Goal: Transaction & Acquisition: Purchase product/service

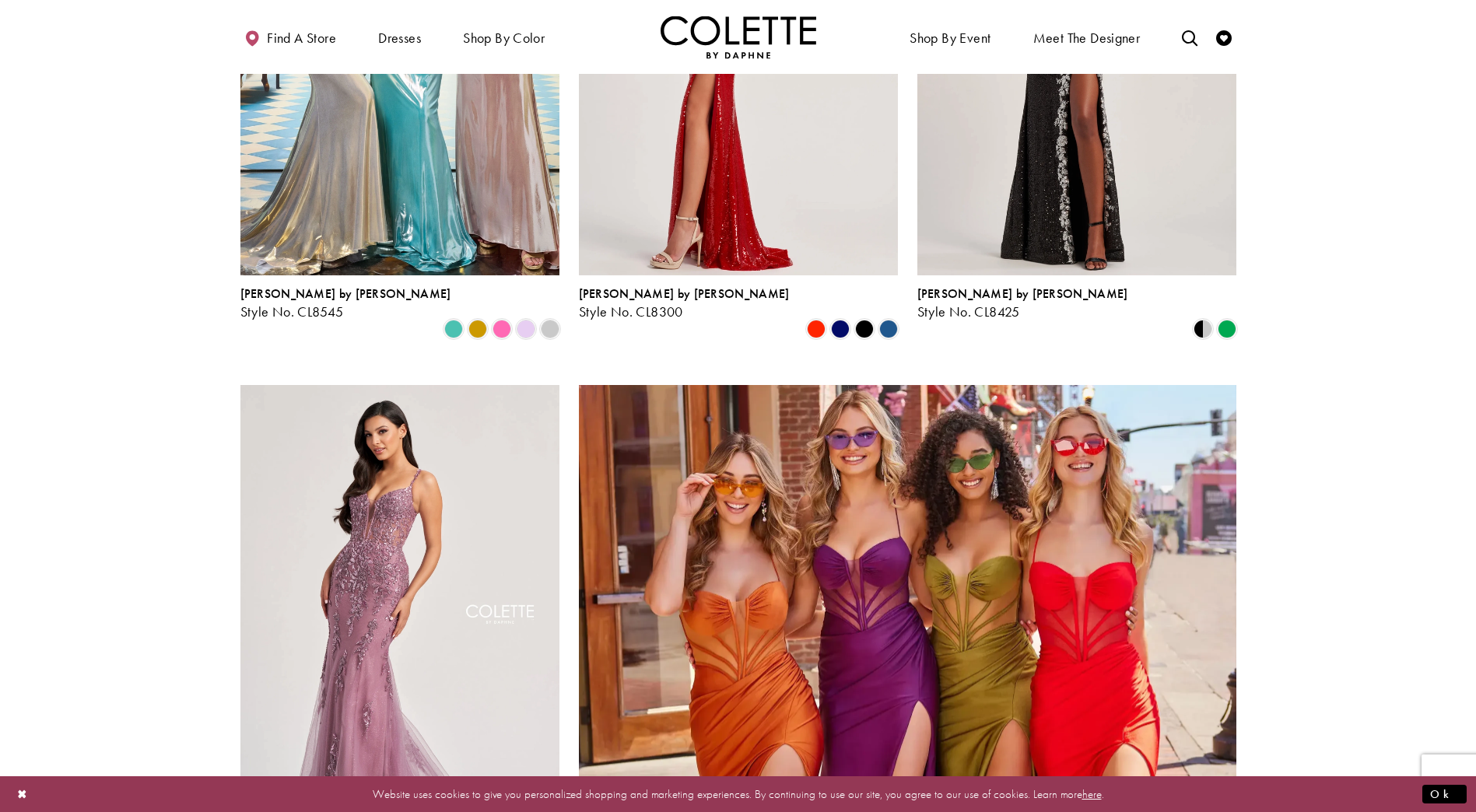
scroll to position [3190, 0]
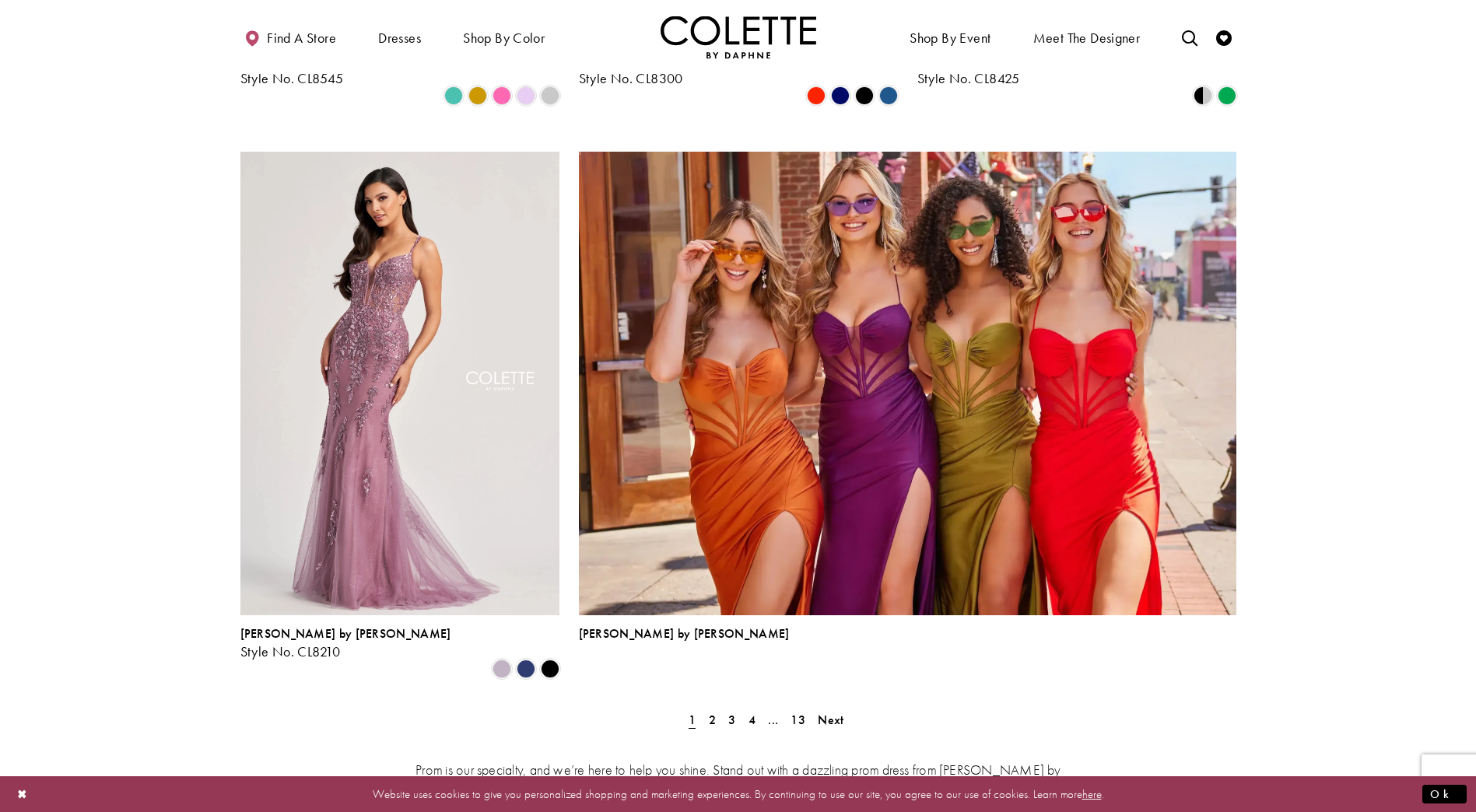
click at [888, 403] on img "Product List" at bounding box center [908, 384] width 657 height 464
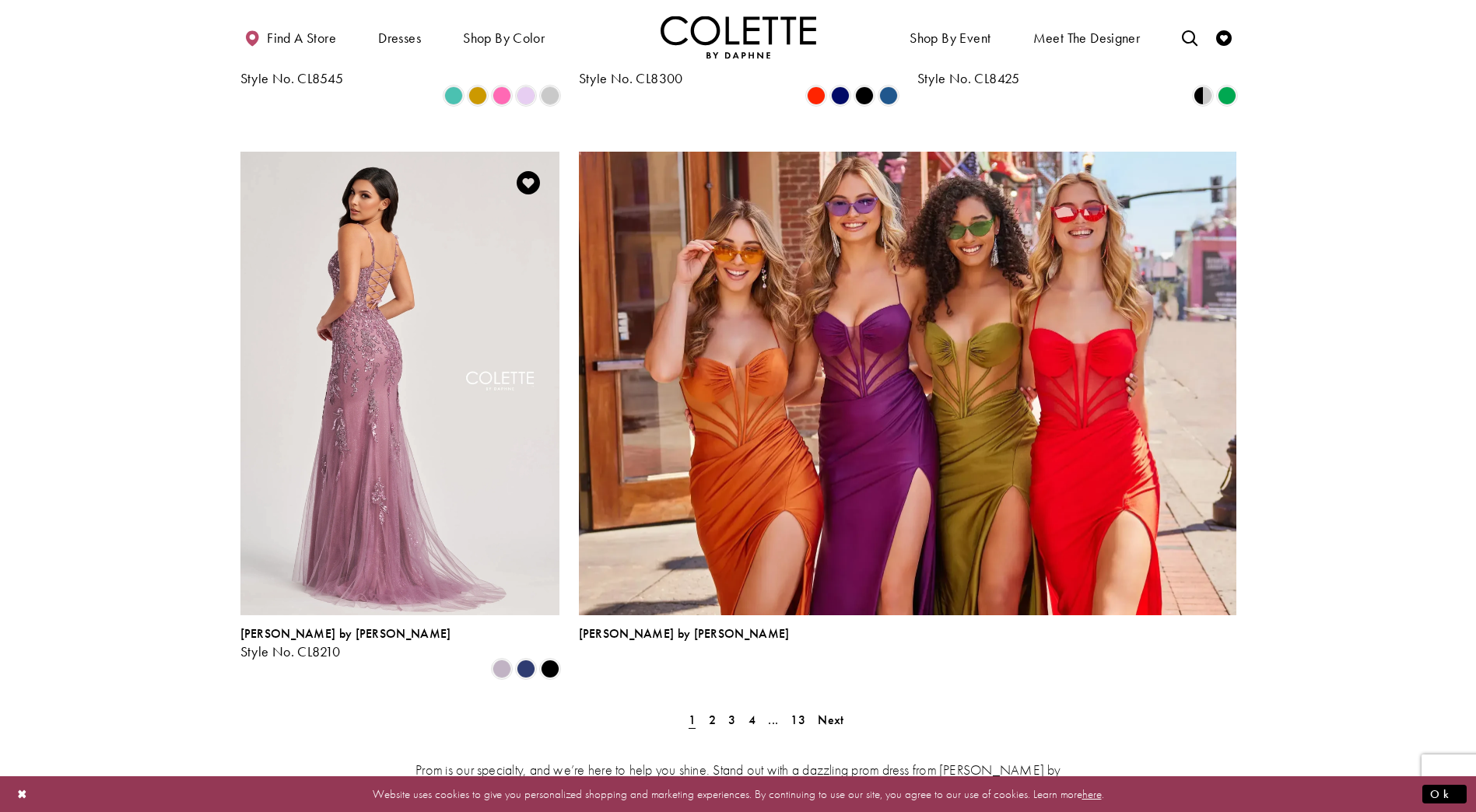
click at [399, 359] on img "Visit Colette by Daphne Style No. CL8210 Page" at bounding box center [400, 384] width 319 height 464
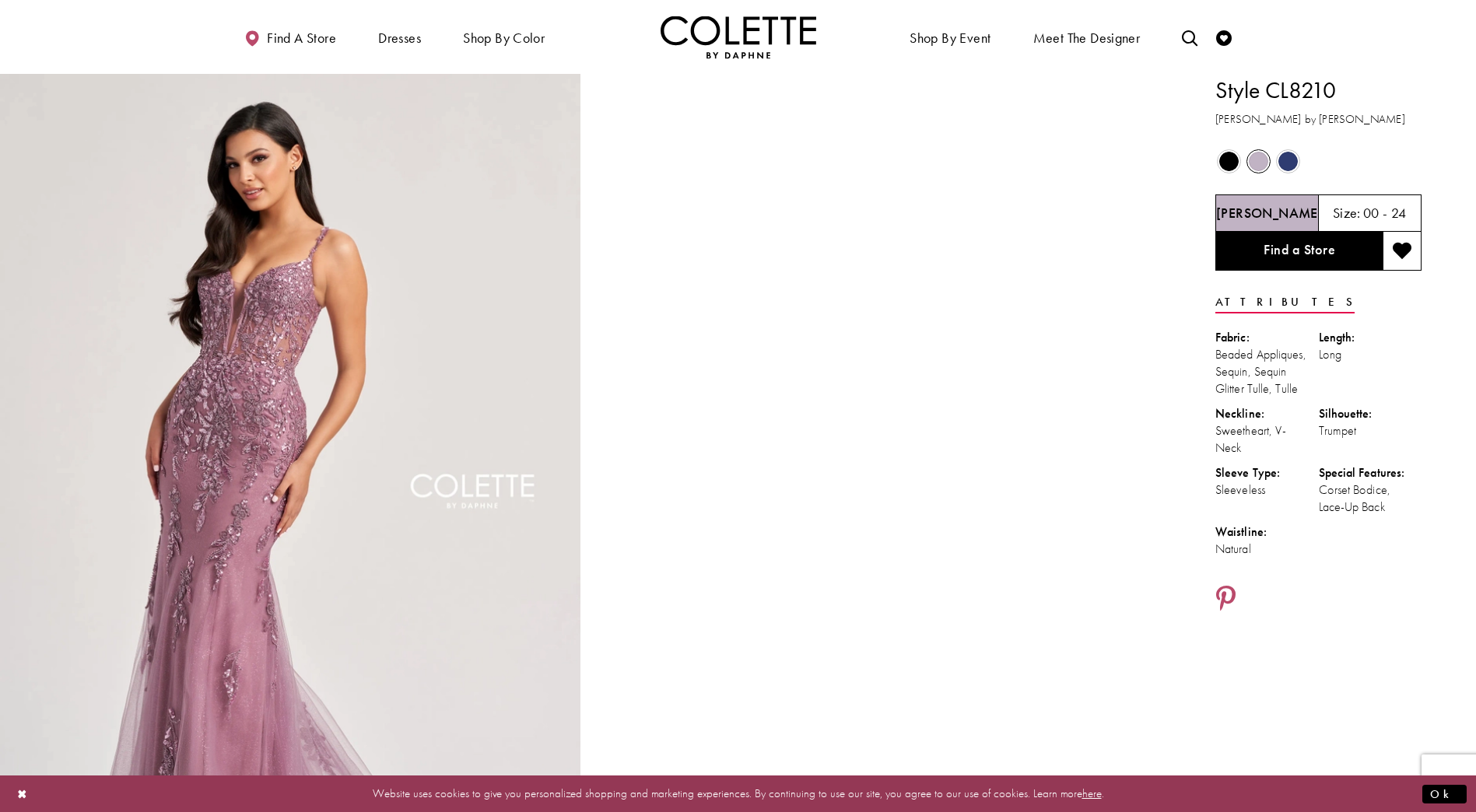
click at [1381, 217] on h5 "00 - 24" at bounding box center [1384, 213] width 44 height 16
click at [1358, 255] on link "Find a Store" at bounding box center [1299, 251] width 168 height 39
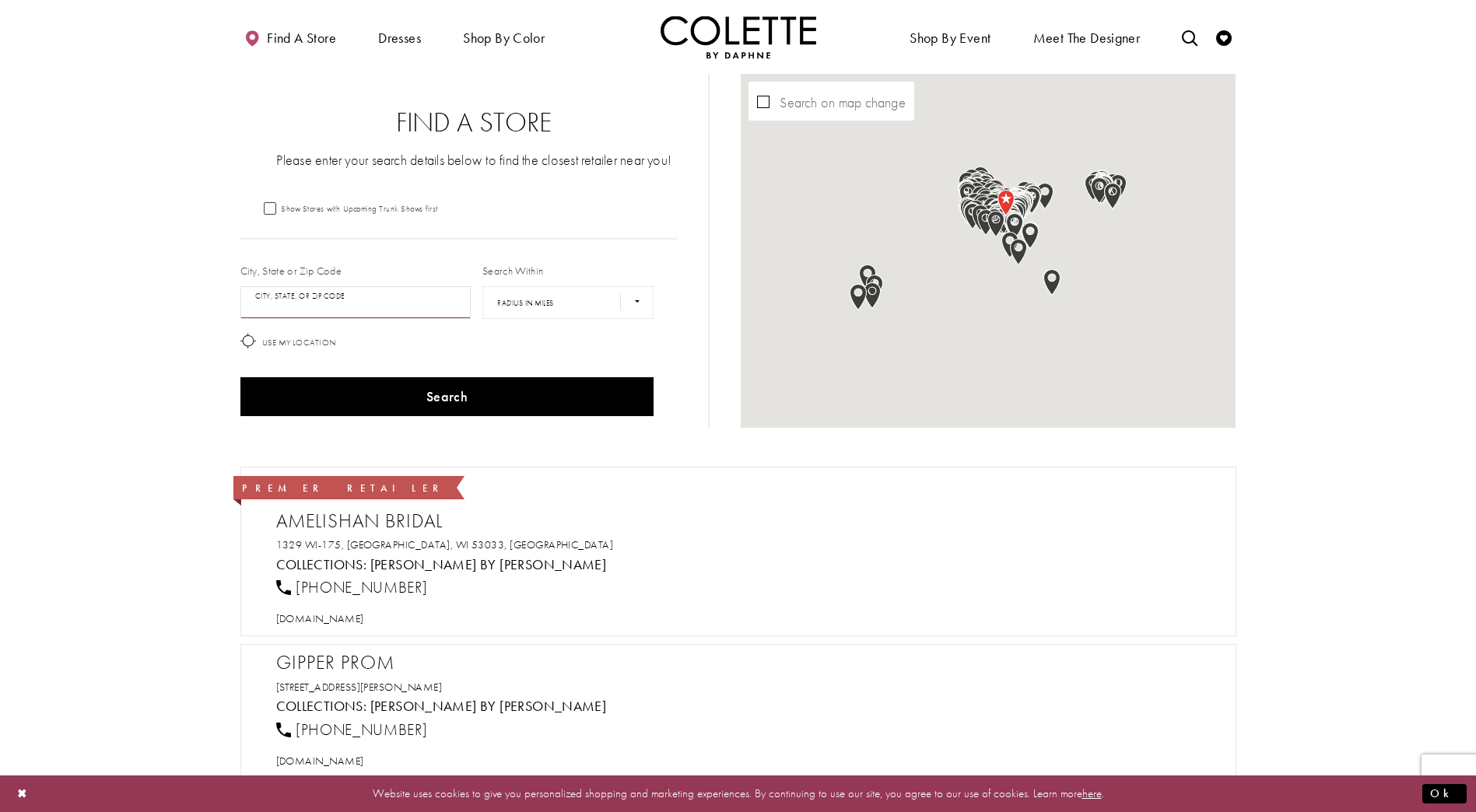
click at [418, 301] on input "City, State, or ZIP Code" at bounding box center [356, 303] width 231 height 33
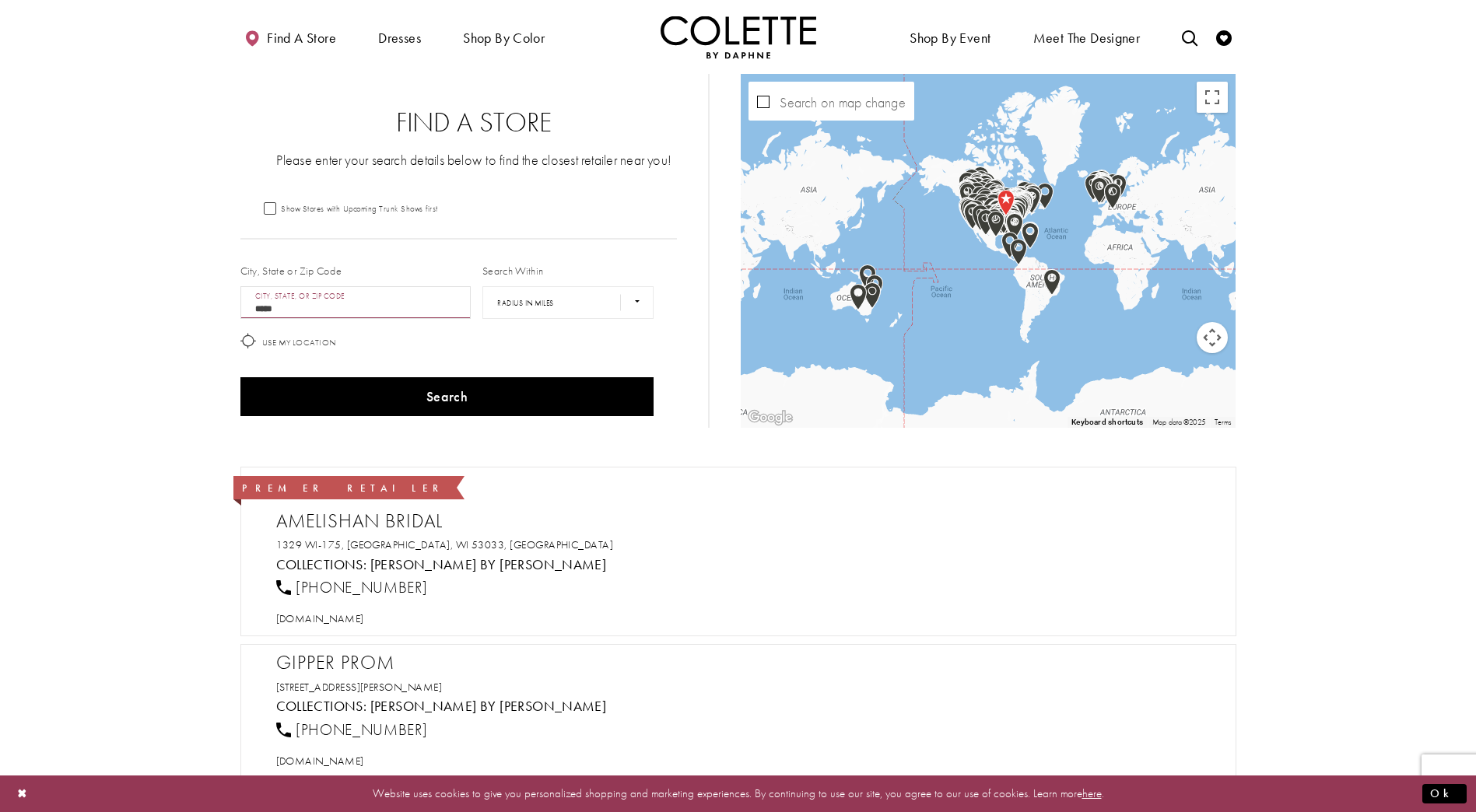
type input "*****"
click at [241, 377] on button "Search" at bounding box center [447, 397] width 414 height 39
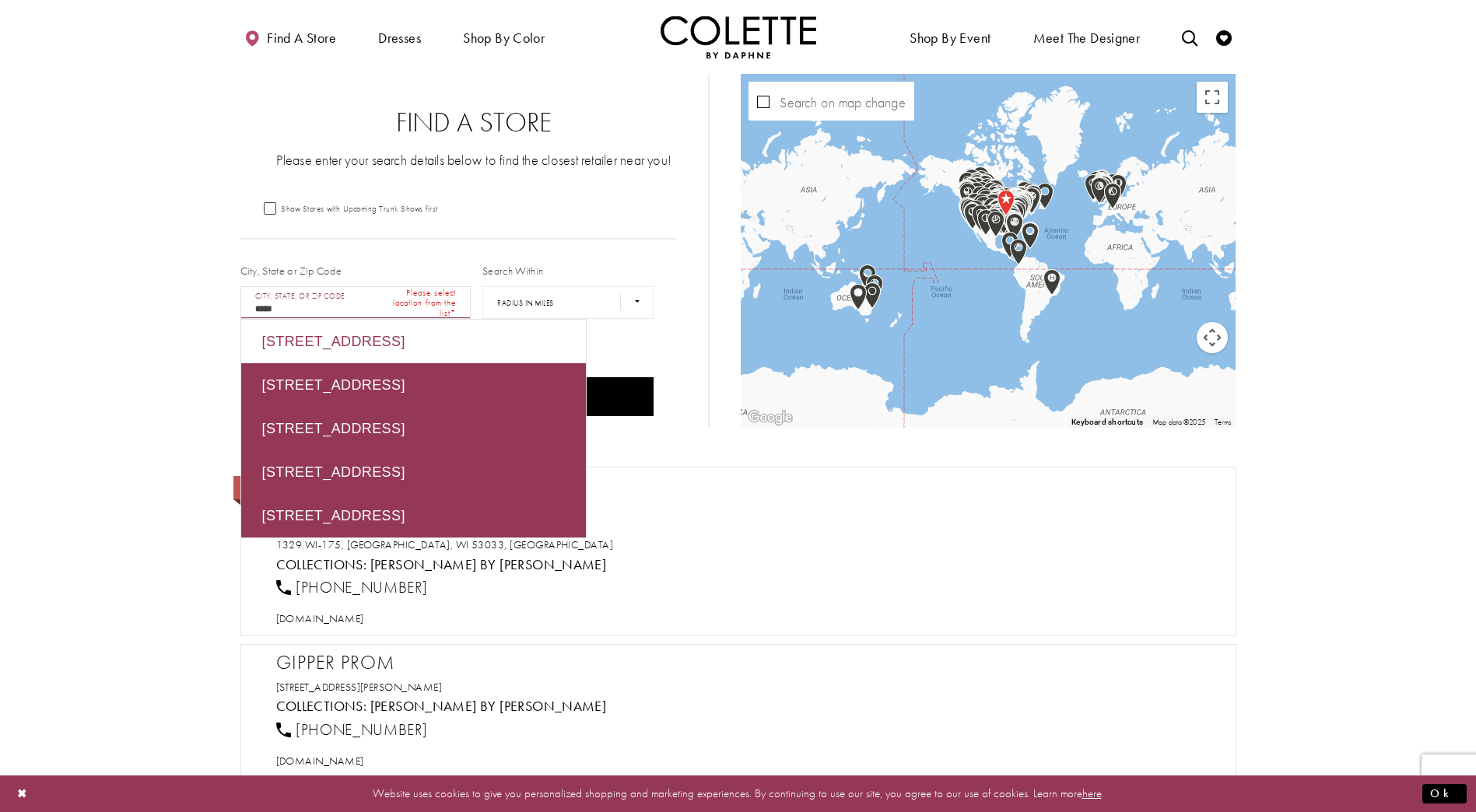
click at [638, 349] on div "Use My Location" at bounding box center [447, 344] width 426 height 37
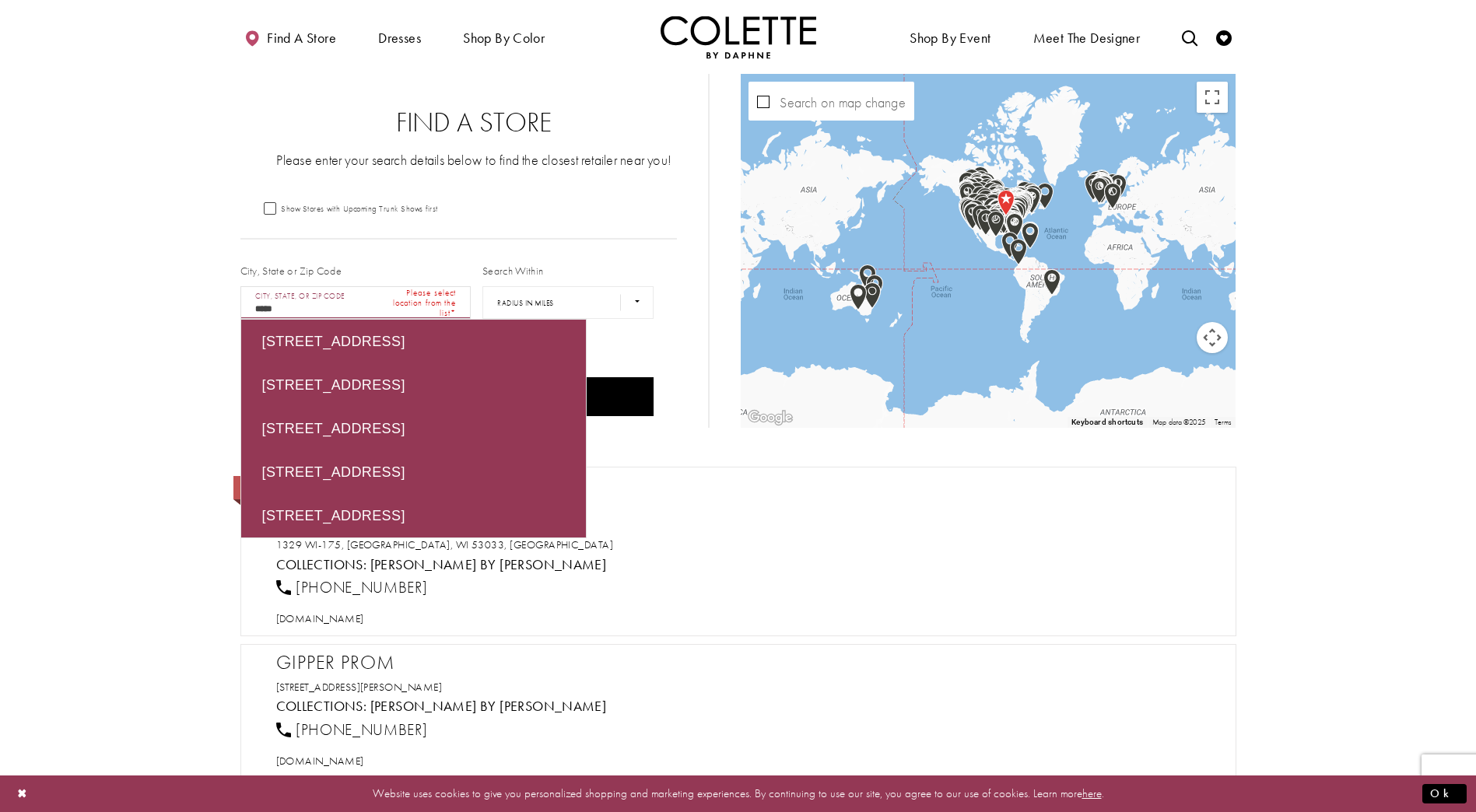
click at [456, 308] on input "*****" at bounding box center [356, 303] width 231 height 33
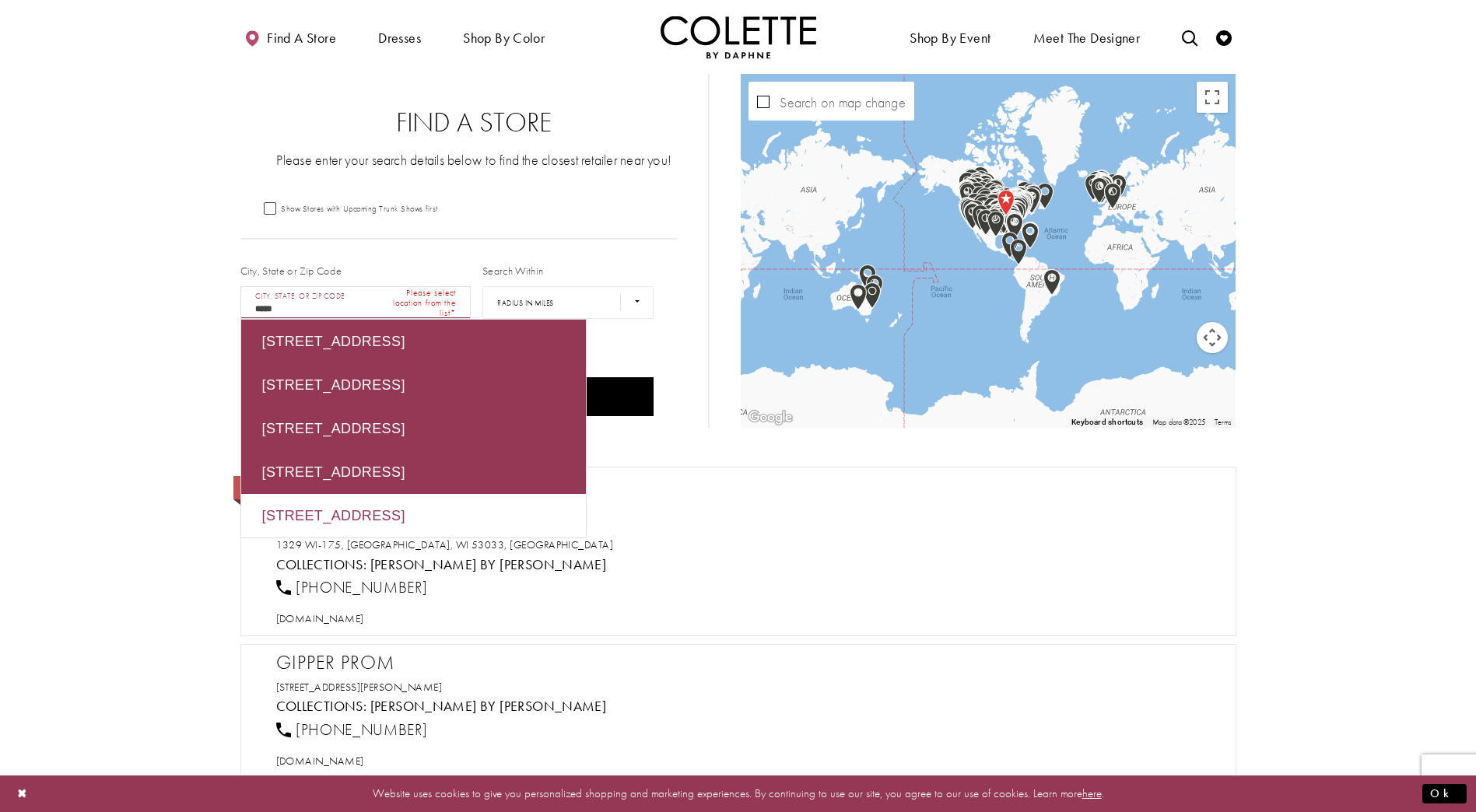
click at [753, 616] on div "[DOMAIN_NAME]" at bounding box center [746, 619] width 952 height 27
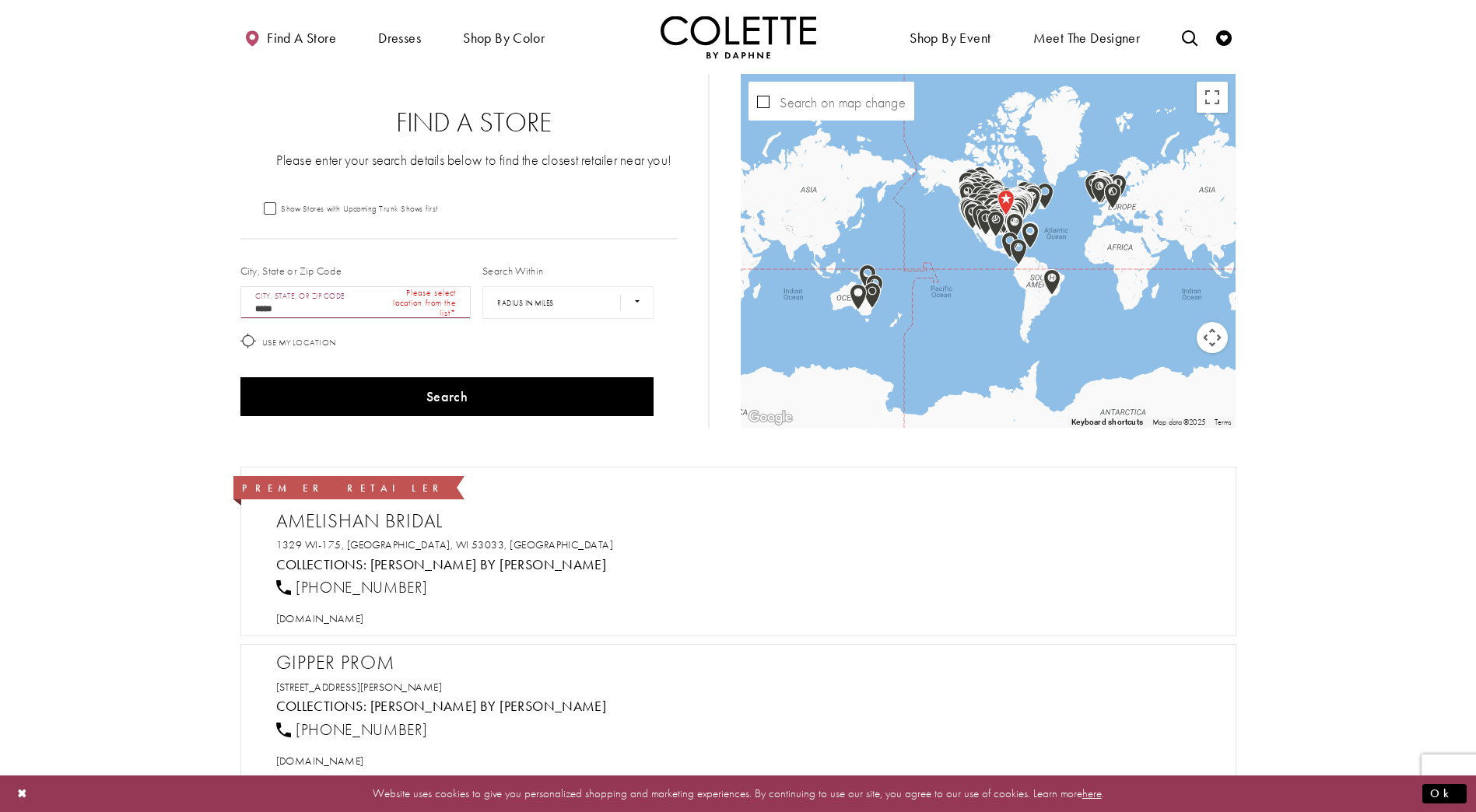
click at [1072, 223] on div "Map with store locations" at bounding box center [989, 251] width 495 height 354
click at [1074, 241] on div "Map with store locations" at bounding box center [989, 251] width 495 height 354
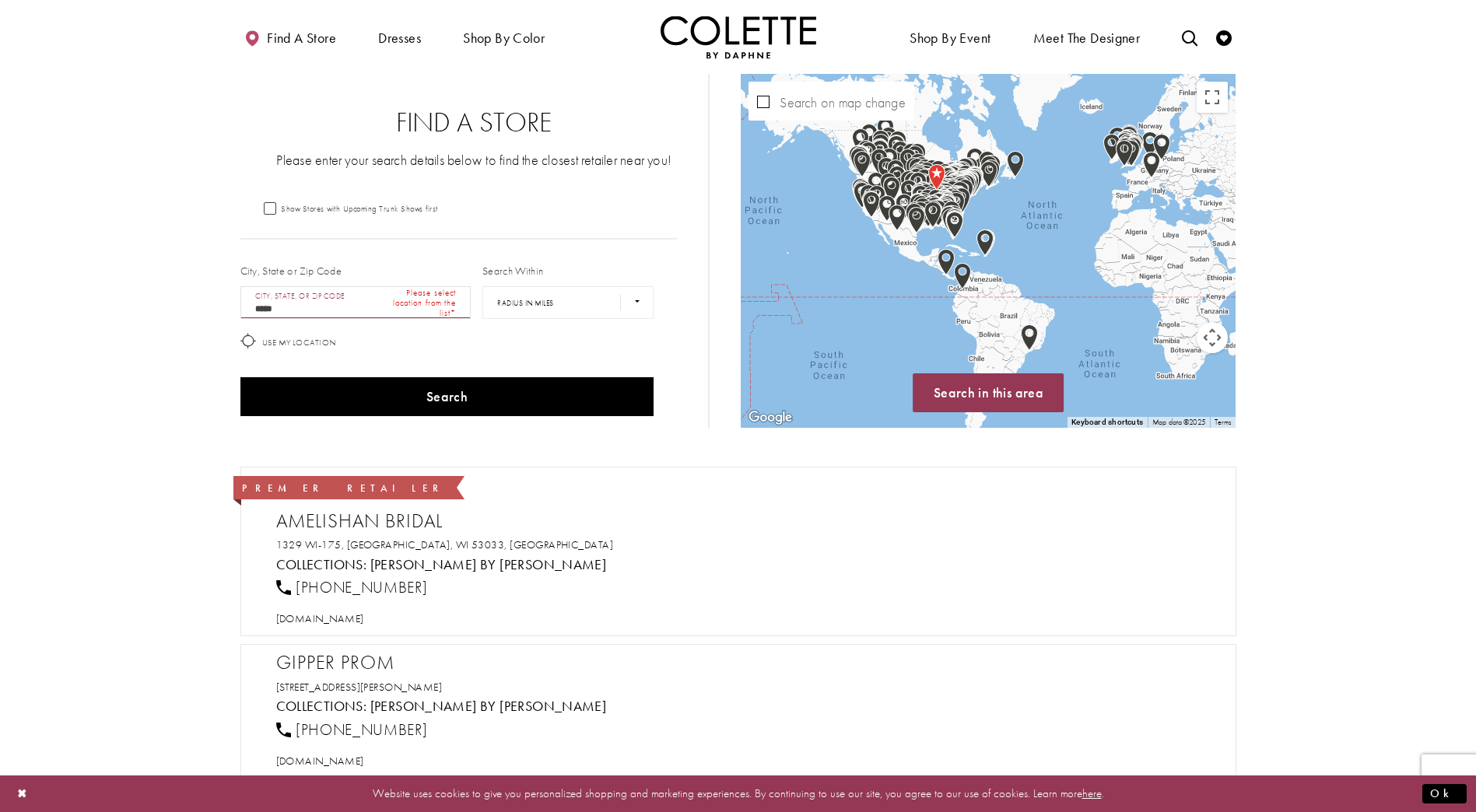
click at [996, 213] on div "Map with store locations" at bounding box center [989, 251] width 495 height 354
click at [975, 213] on img "Map with store locations" at bounding box center [961, 201] width 29 height 39
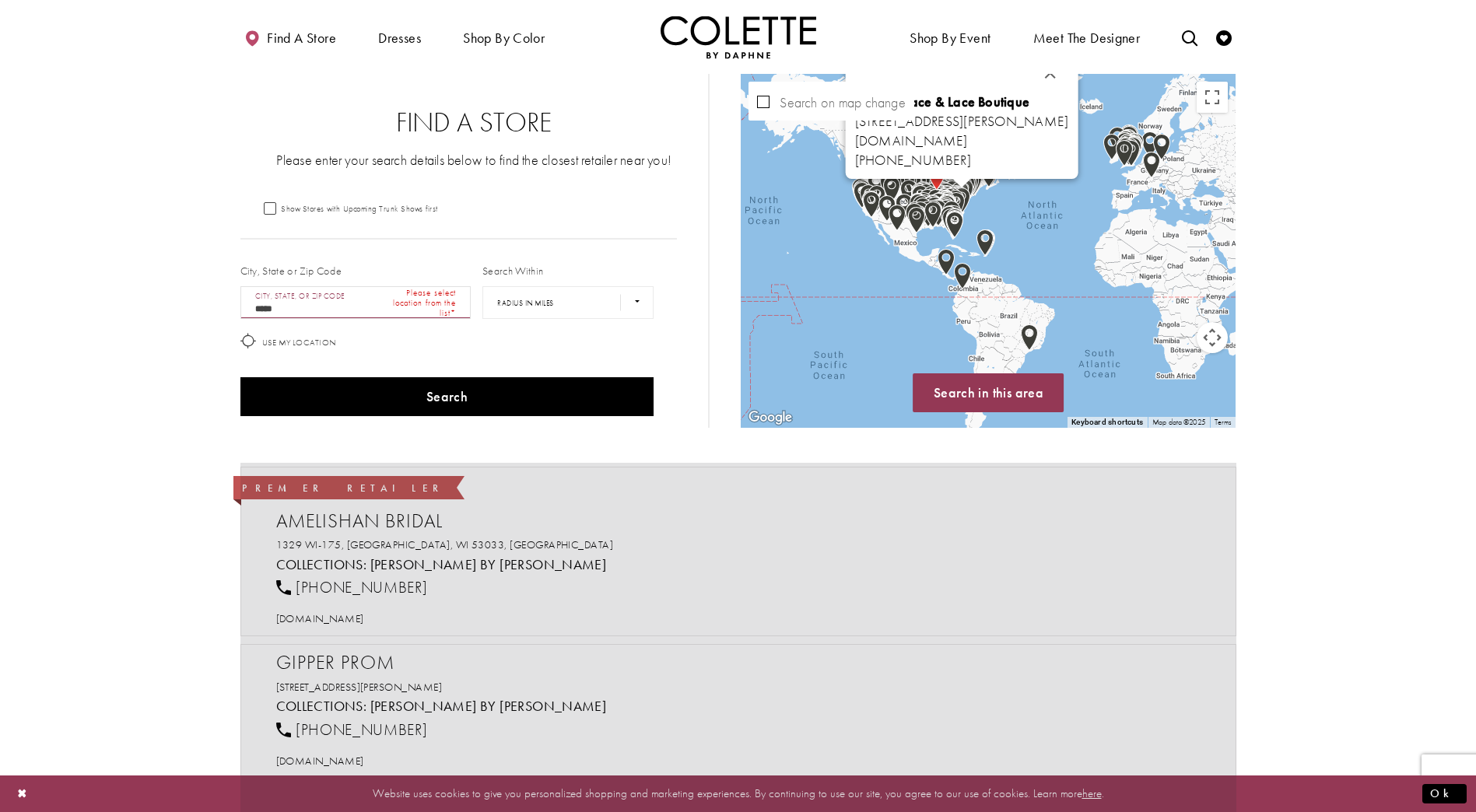
click at [988, 251] on div "Divine Grace & Lace Boutique [STREET_ADDRESS][PERSON_NAME] [DOMAIN_NAME] [PHONE…" at bounding box center [1235, 251] width 495 height 0
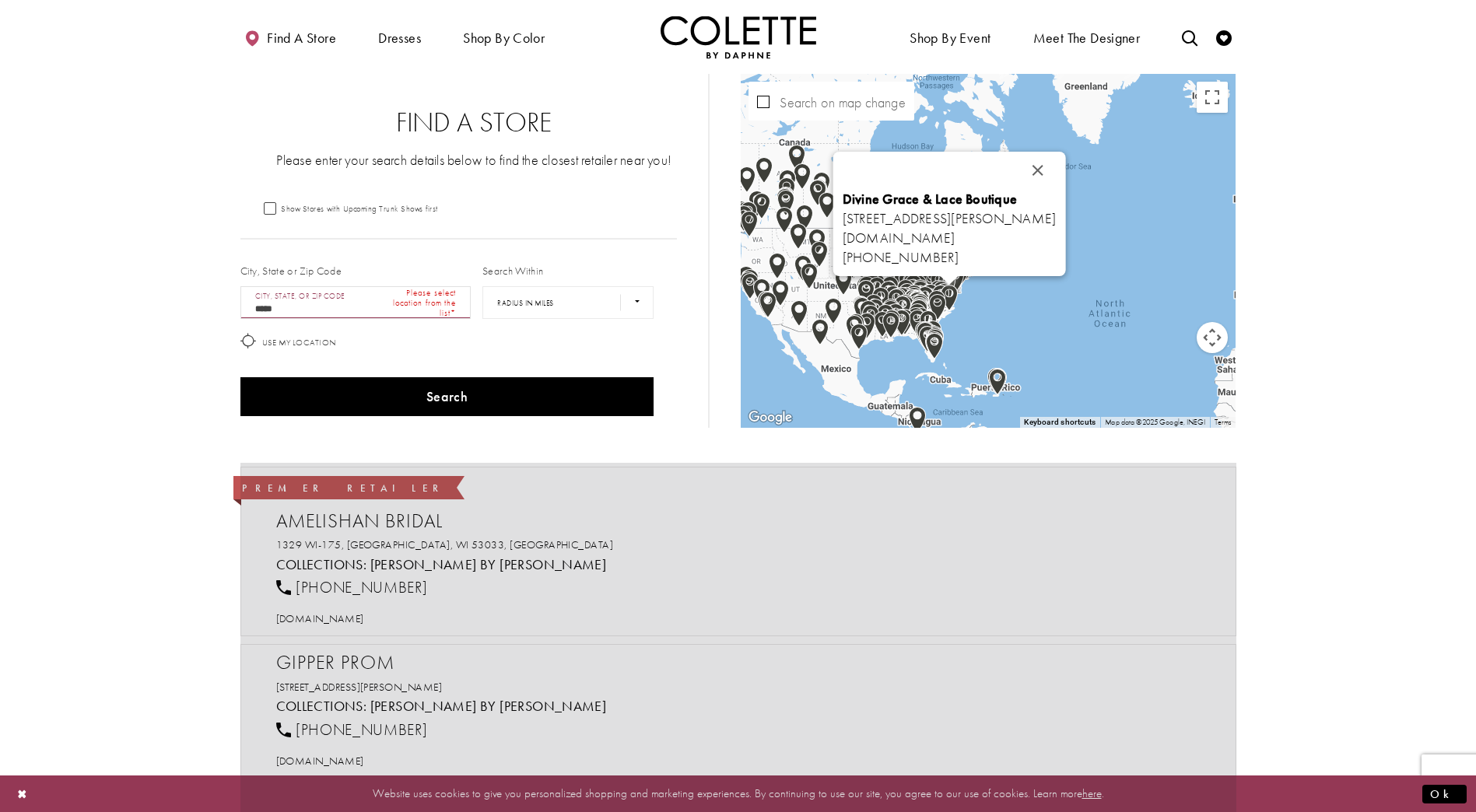
click at [1004, 290] on div "Divine Grace & Lace Boutique [STREET_ADDRESS][PERSON_NAME] [DOMAIN_NAME] [PHONE…" at bounding box center [989, 251] width 495 height 354
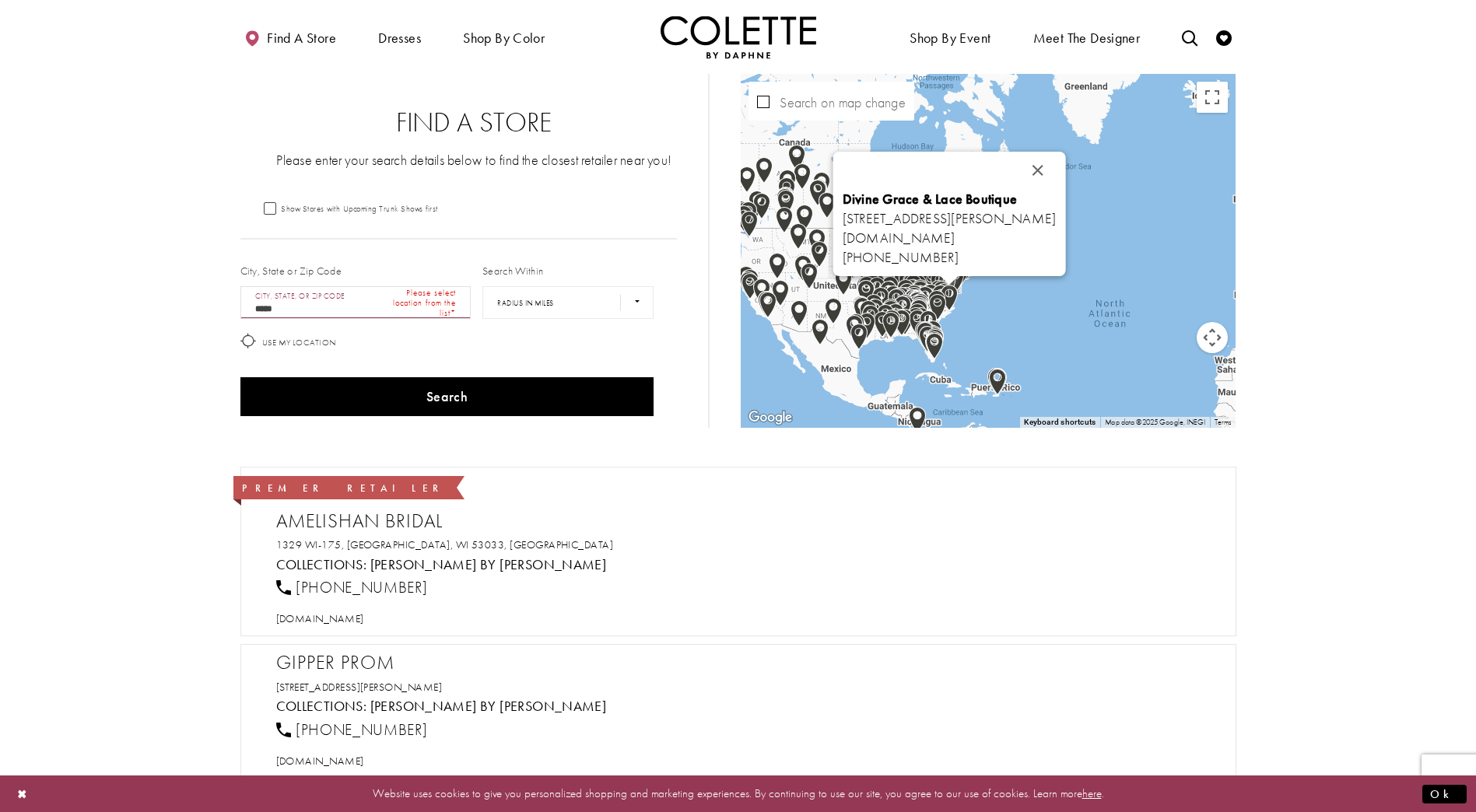
click at [967, 303] on div "Divine Grace & Lace Boutique [STREET_ADDRESS][PERSON_NAME] [DOMAIN_NAME] [PHONE…" at bounding box center [989, 251] width 495 height 354
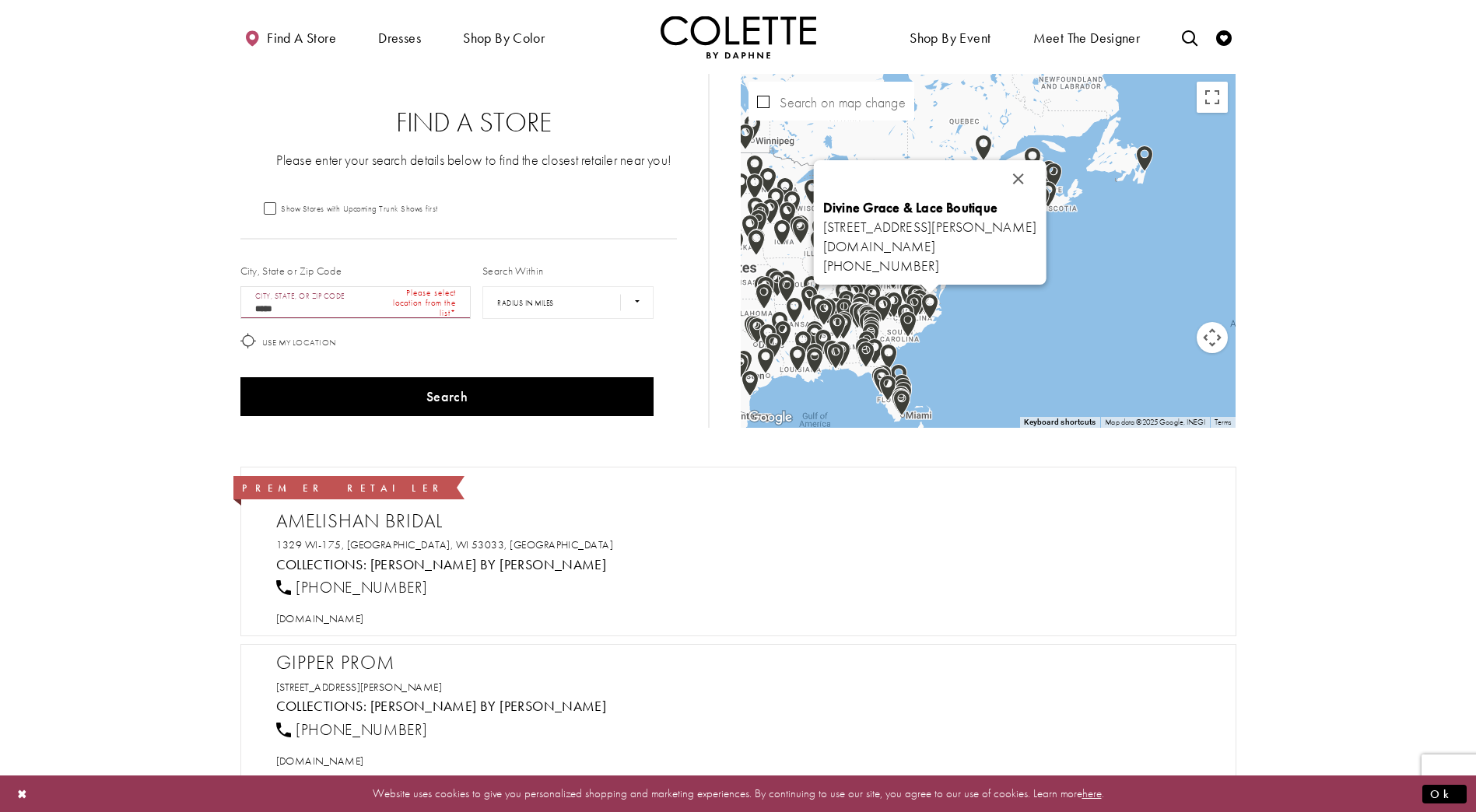
click at [967, 303] on div "Divine Grace & Lace Boutique [STREET_ADDRESS][PERSON_NAME] [DOMAIN_NAME] [PHONE…" at bounding box center [989, 251] width 495 height 354
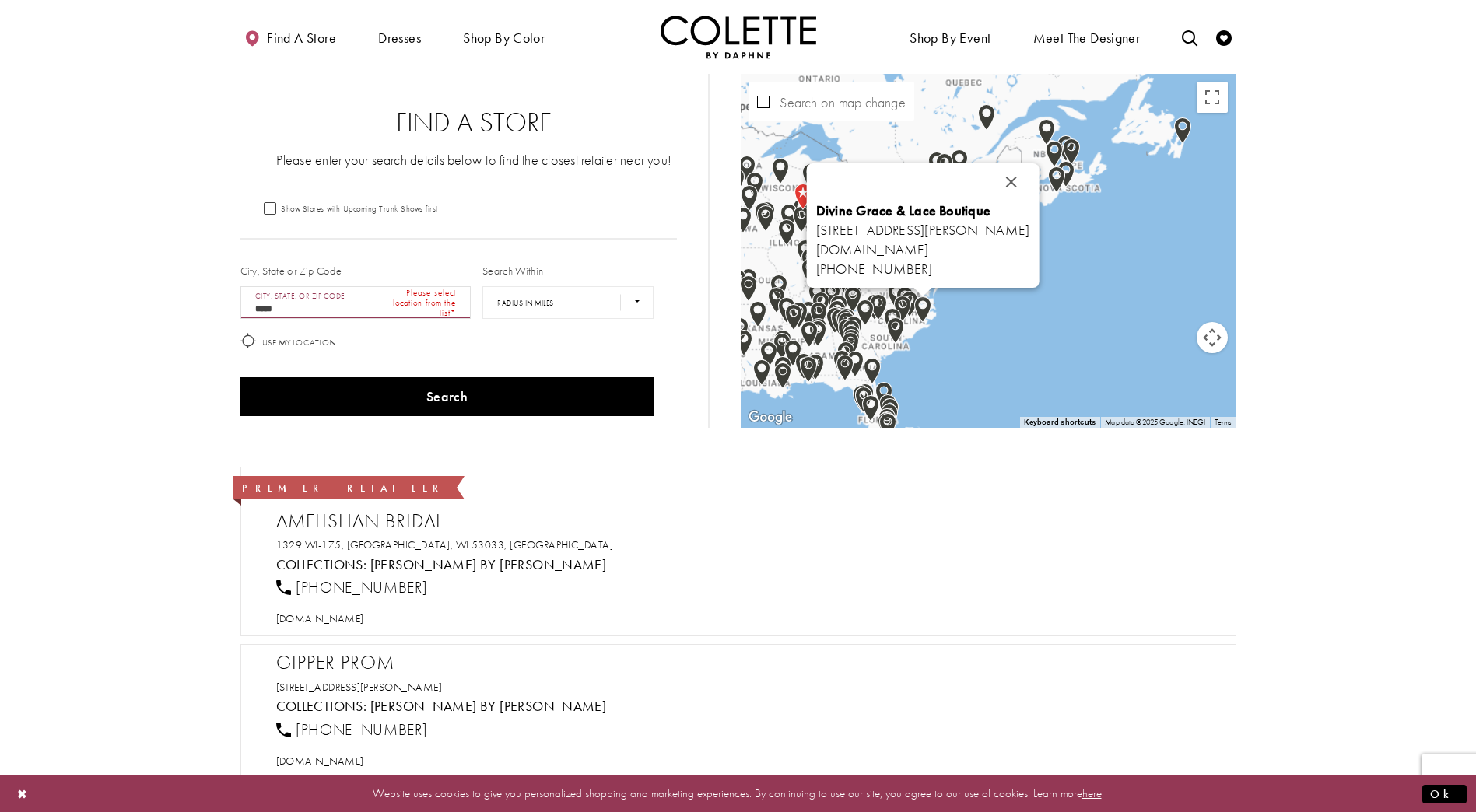
click at [967, 303] on div "Divine Grace & Lace Boutique [STREET_ADDRESS][PERSON_NAME] [DOMAIN_NAME] [PHONE…" at bounding box center [989, 251] width 495 height 354
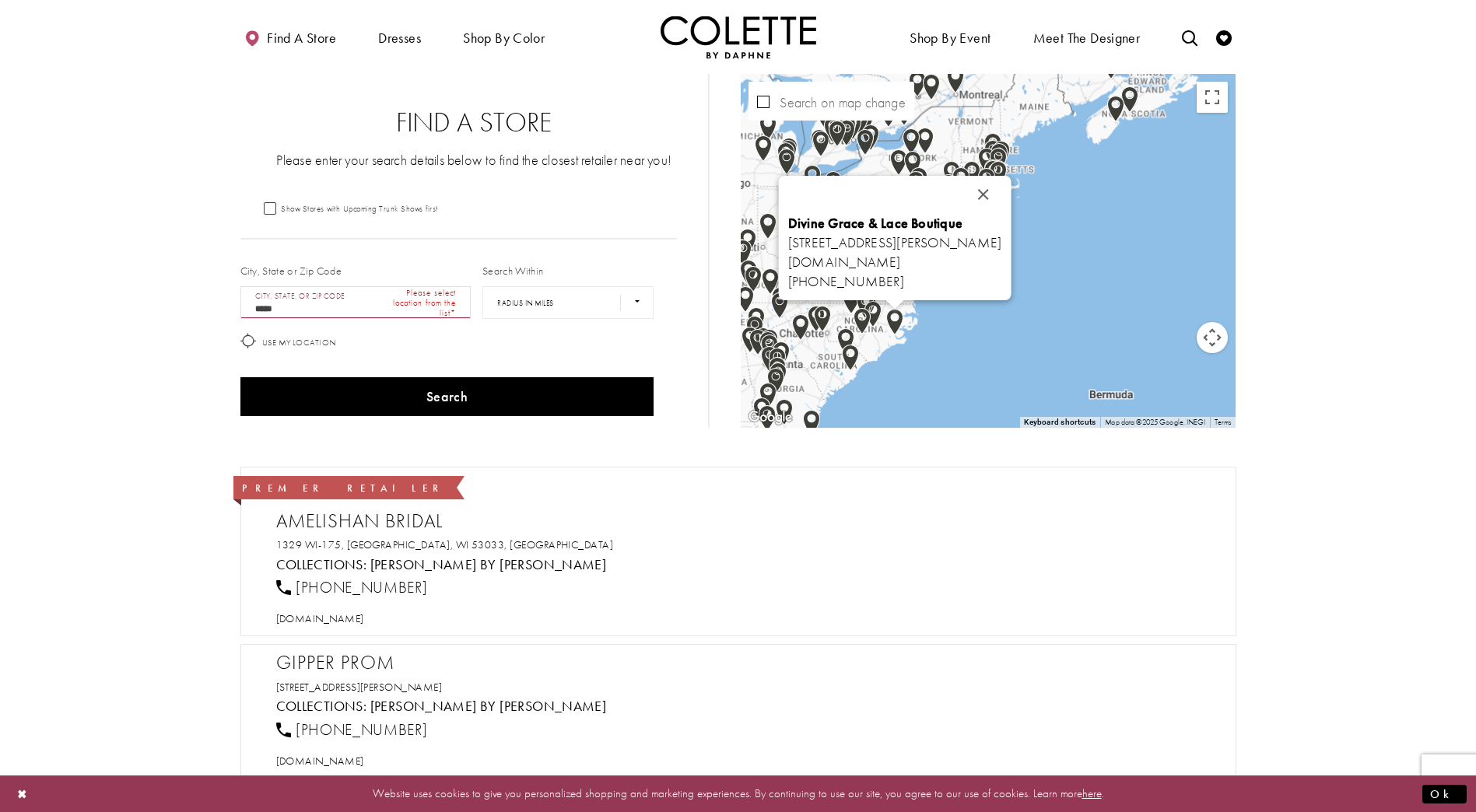
click at [967, 303] on div "Divine Grace & Lace Boutique [STREET_ADDRESS][PERSON_NAME] [DOMAIN_NAME] [PHONE…" at bounding box center [989, 251] width 495 height 354
click at [992, 189] on button "Close" at bounding box center [983, 195] width 37 height 37
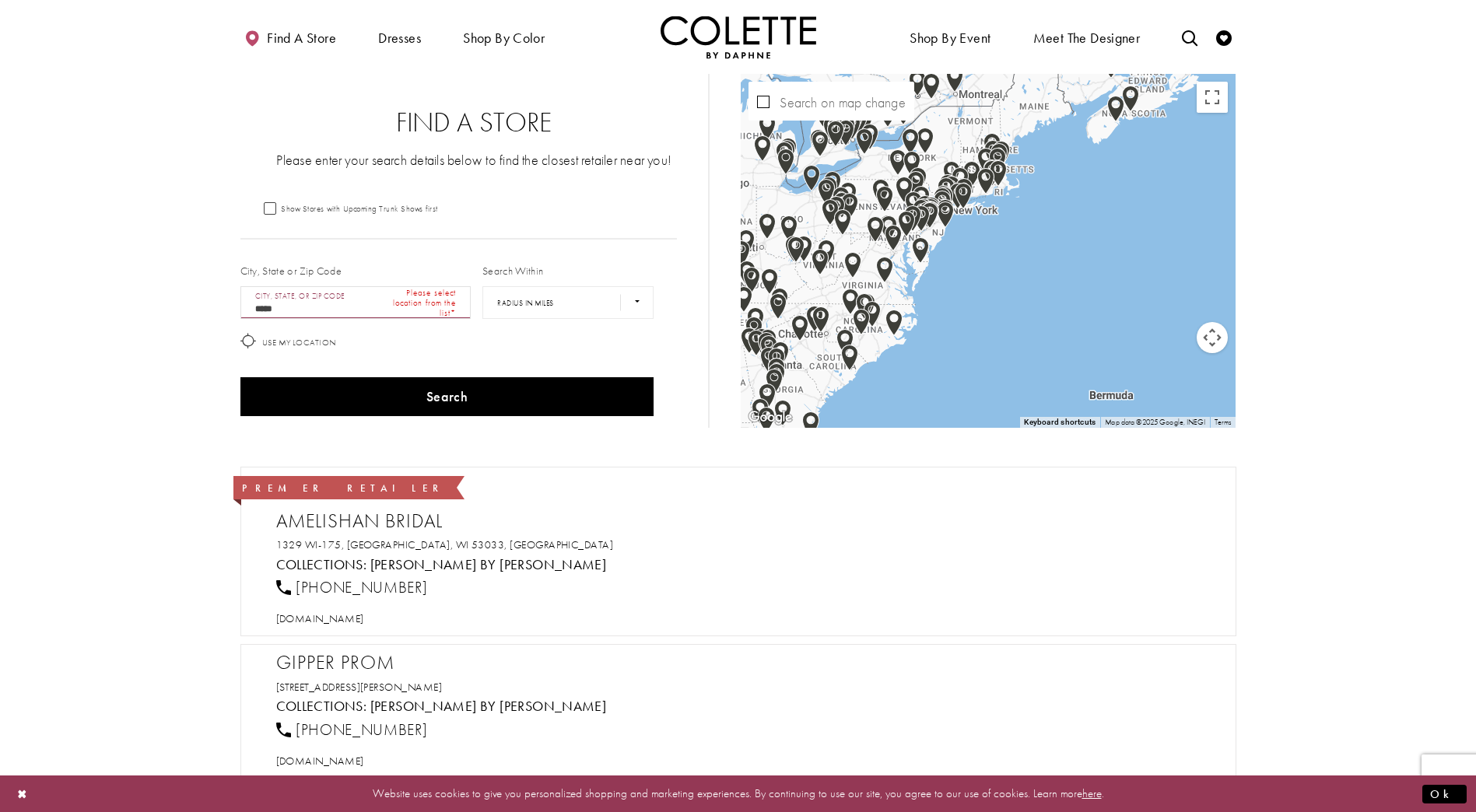
click at [1001, 278] on div "Map with store locations" at bounding box center [989, 251] width 495 height 354
click at [952, 260] on div "Map with store locations" at bounding box center [989, 251] width 495 height 354
click at [946, 255] on div "Map with store locations" at bounding box center [989, 251] width 495 height 354
click at [935, 241] on div "Map with store locations" at bounding box center [989, 251] width 495 height 354
click at [1211, 338] on button "Map camera controls" at bounding box center [1212, 337] width 31 height 31
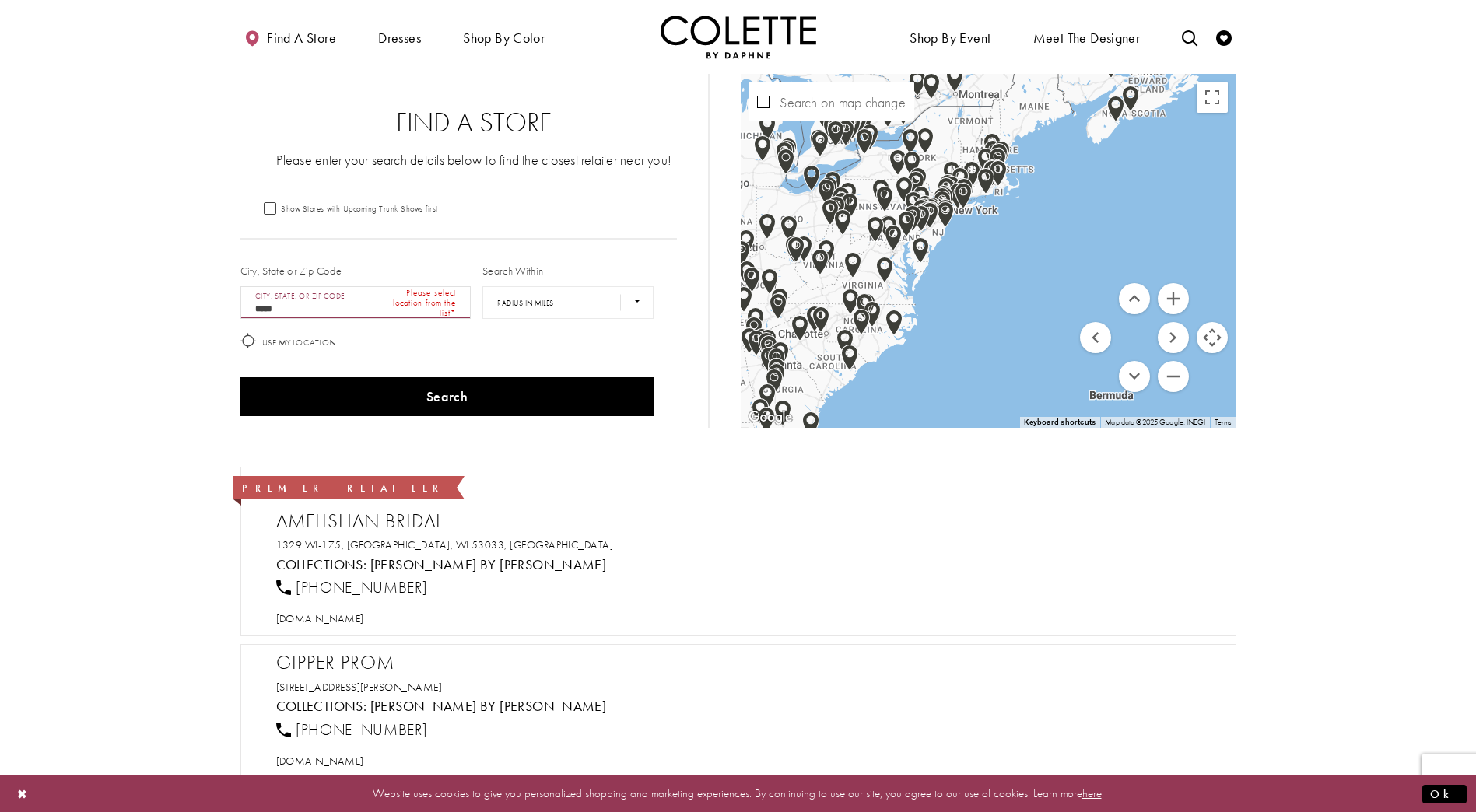
click at [1211, 338] on button "Map camera controls" at bounding box center [1212, 337] width 31 height 31
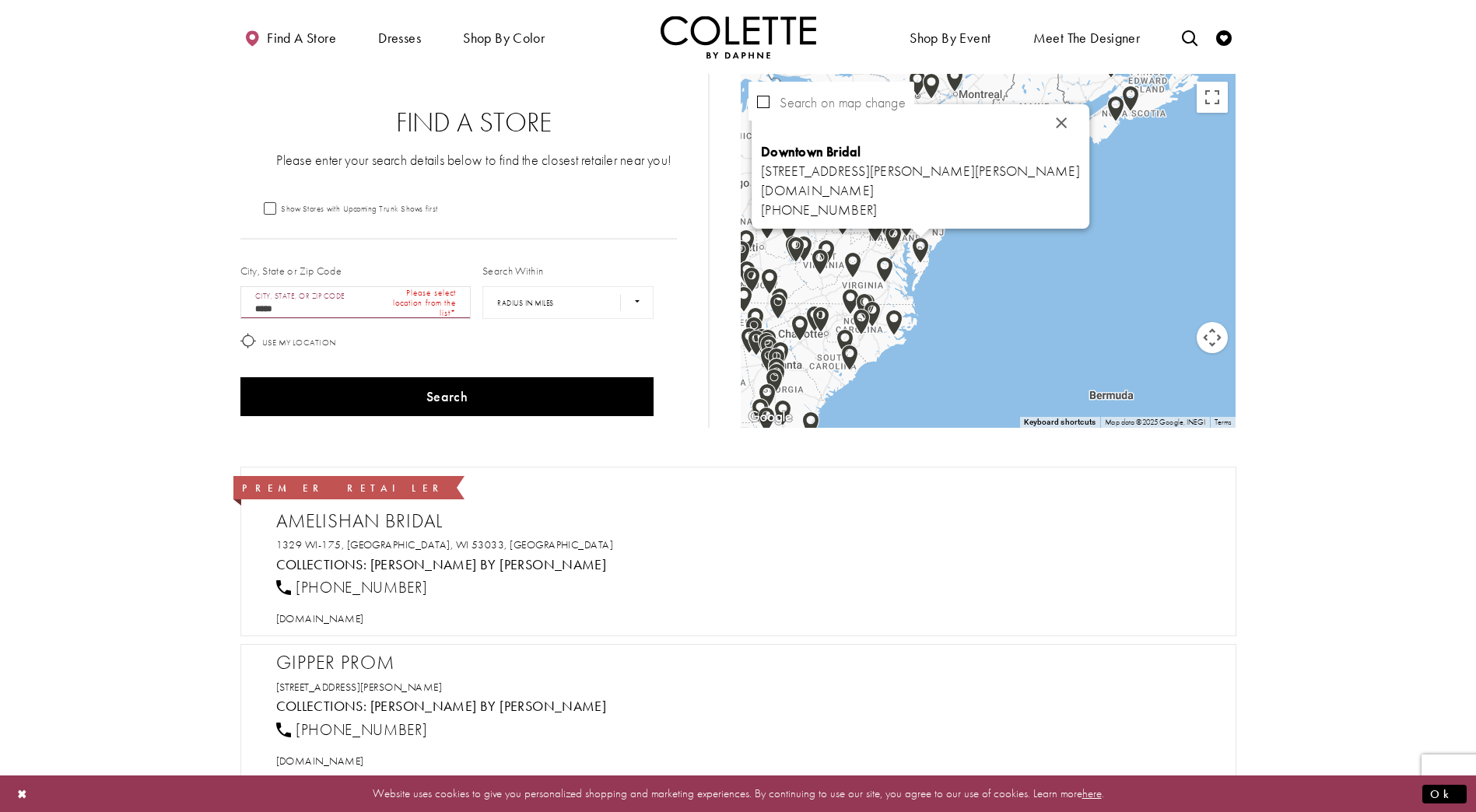
click at [917, 248] on img "Map with store locations" at bounding box center [920, 251] width 29 height 39
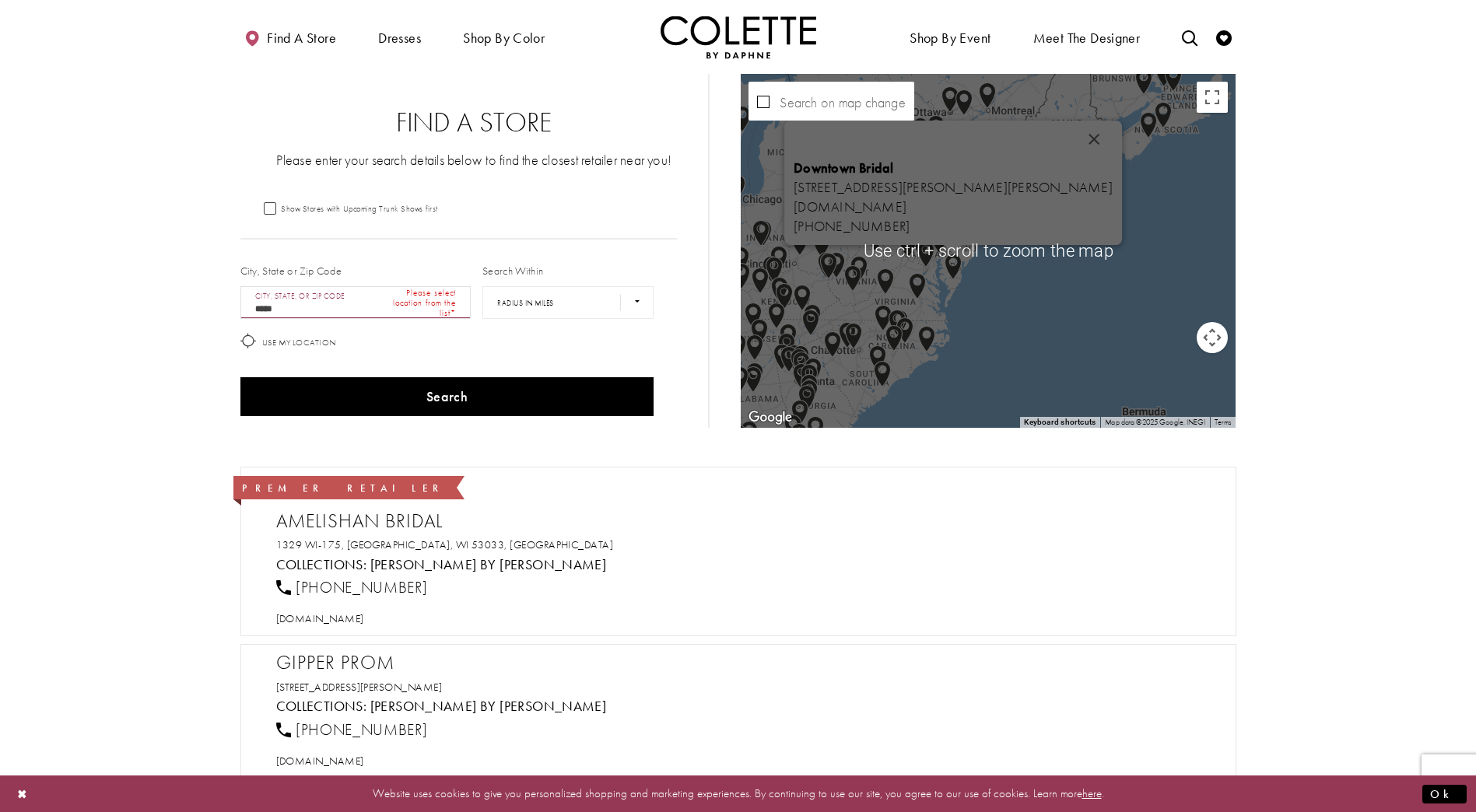
click at [1023, 305] on div "Downtown Bridal [STREET_ADDRESS][PERSON_NAME] [DOMAIN_NAME] [PHONE_NUMBER]" at bounding box center [989, 251] width 495 height 354
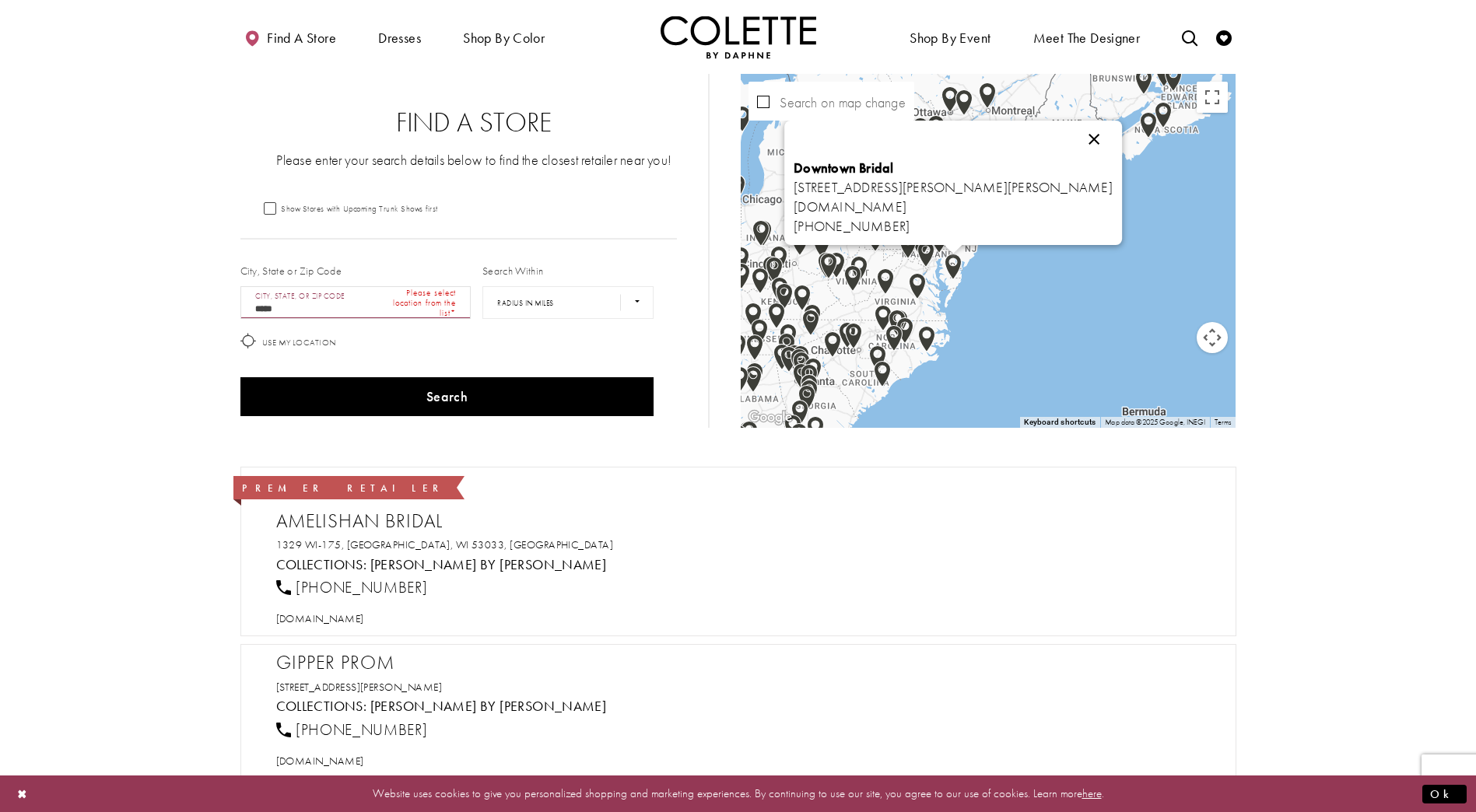
click at [1084, 139] on button "Close" at bounding box center [1094, 139] width 37 height 37
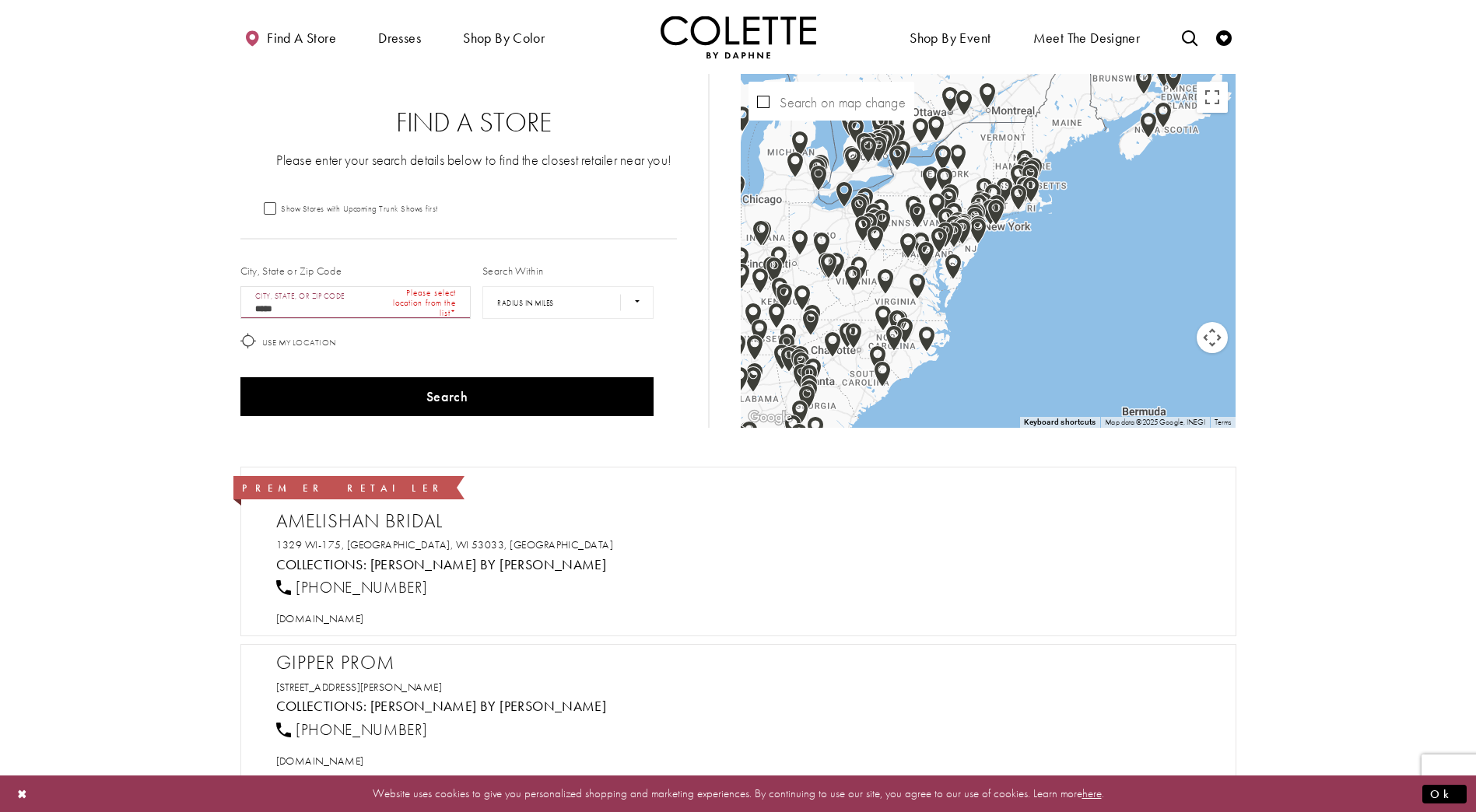
click at [980, 234] on img "Map with store locations" at bounding box center [978, 231] width 29 height 39
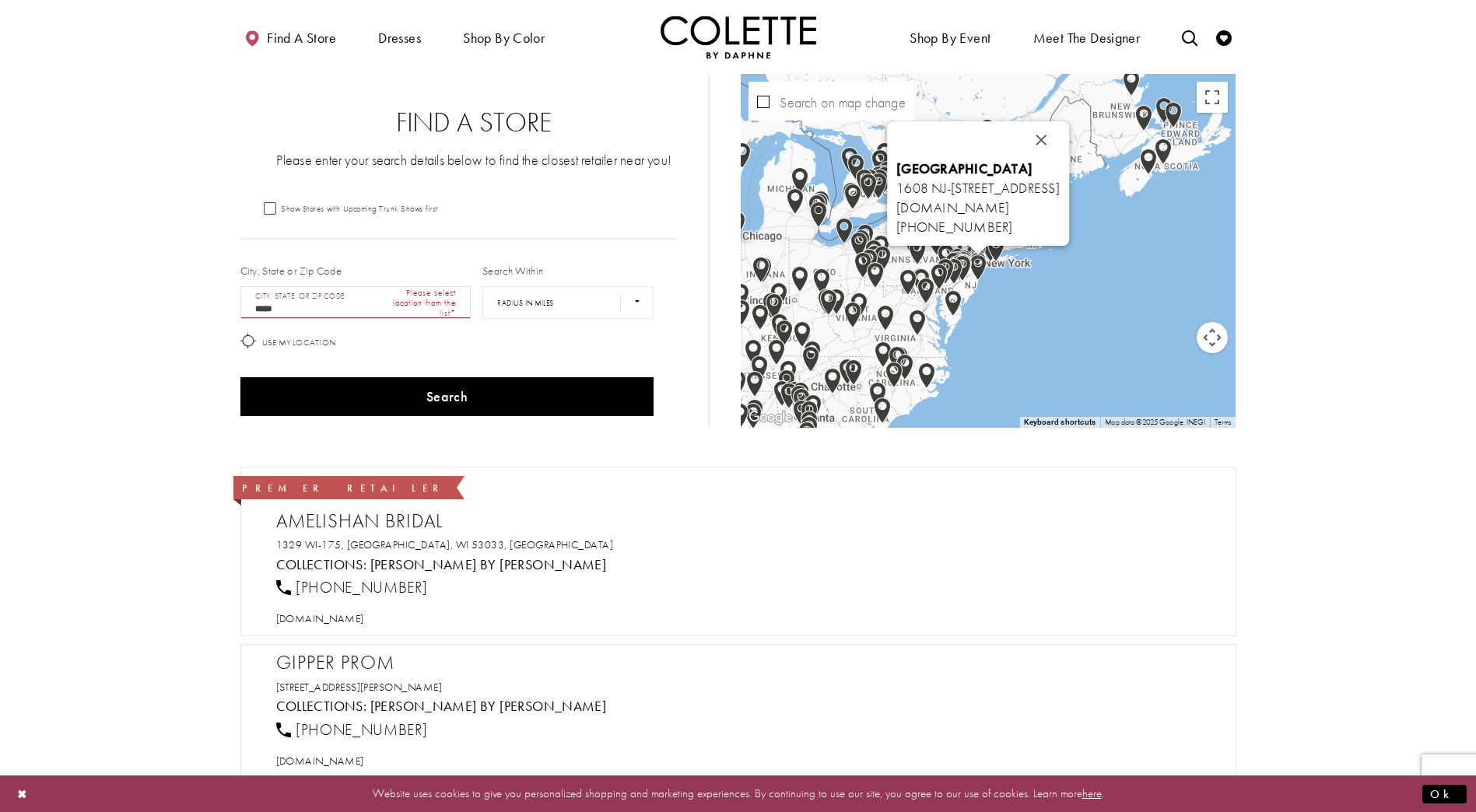
click at [1042, 273] on div "[GEOGRAPHIC_DATA] [STREET_ADDRESS] [DOMAIN_NAME] [PHONE_NUMBER]" at bounding box center [989, 251] width 495 height 354
click at [961, 269] on img "Map with store locations" at bounding box center [953, 272] width 29 height 39
click at [955, 267] on img "Map with store locations" at bounding box center [945, 272] width 29 height 39
click at [964, 267] on img "Map with store locations" at bounding box center [953, 272] width 29 height 39
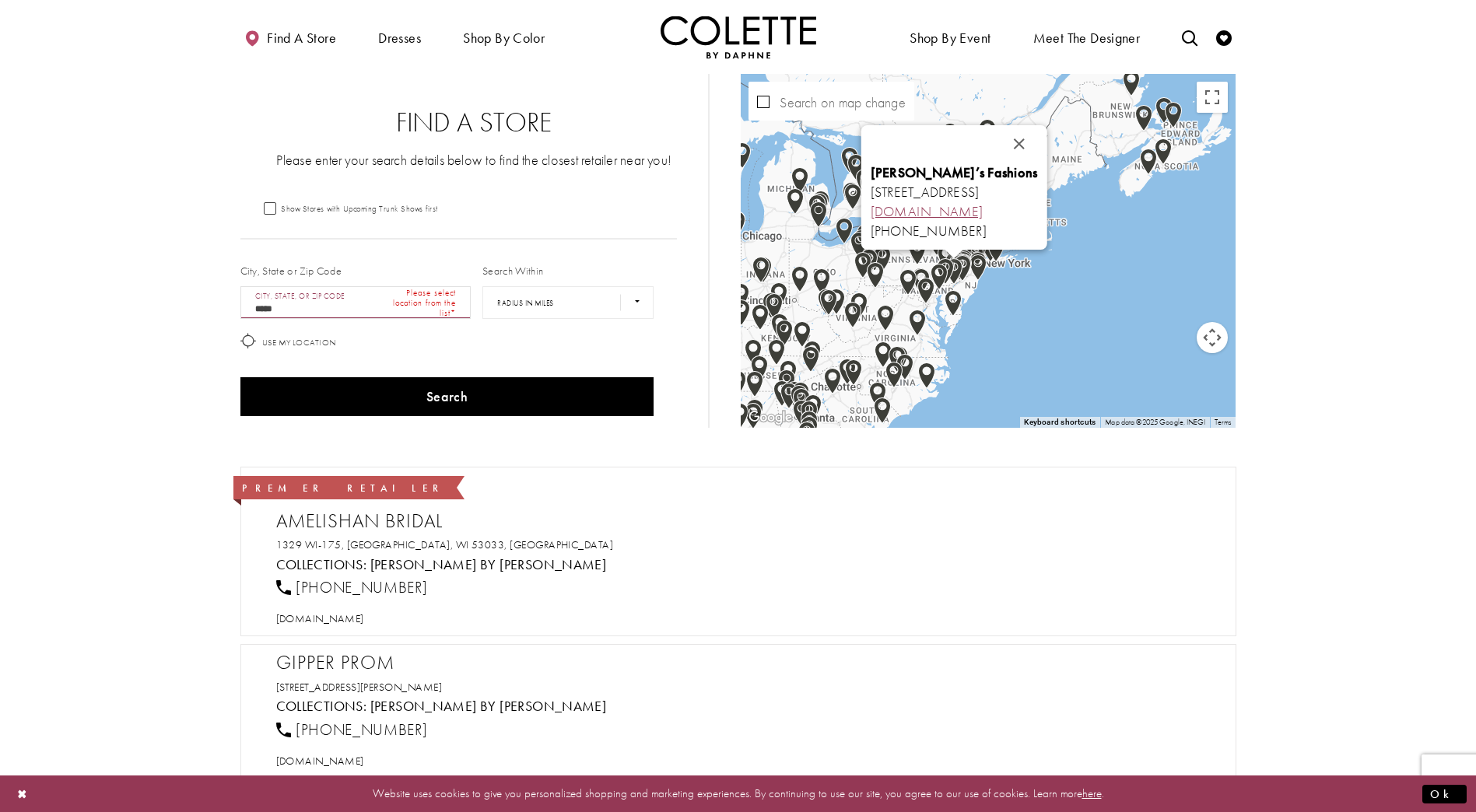
click at [871, 209] on link "[DOMAIN_NAME]" at bounding box center [927, 211] width 113 height 18
